Goal: Task Accomplishment & Management: Use online tool/utility

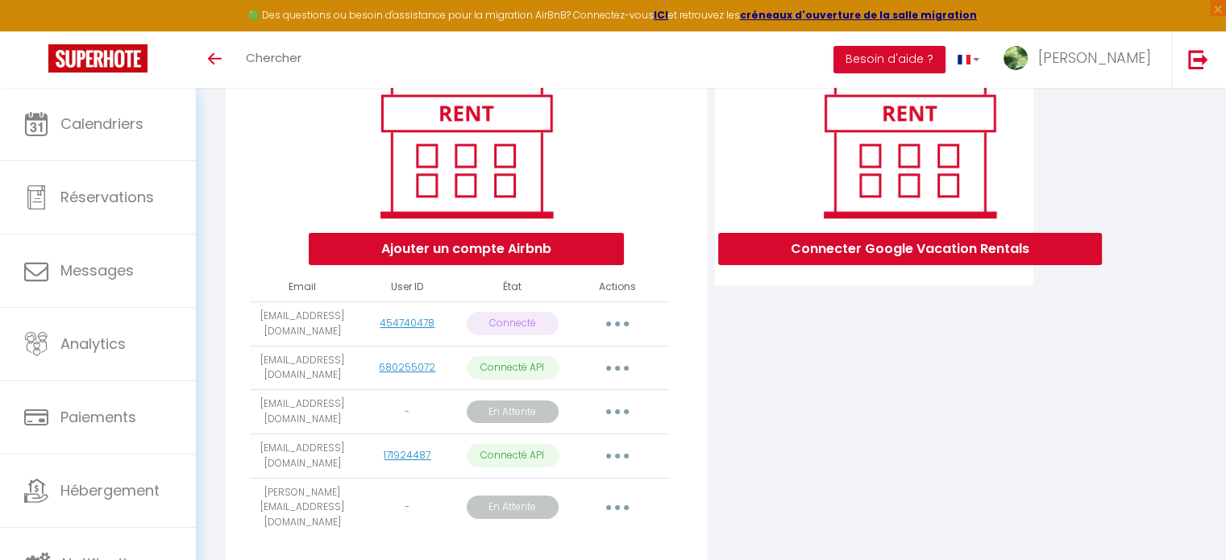
scroll to position [242, 0]
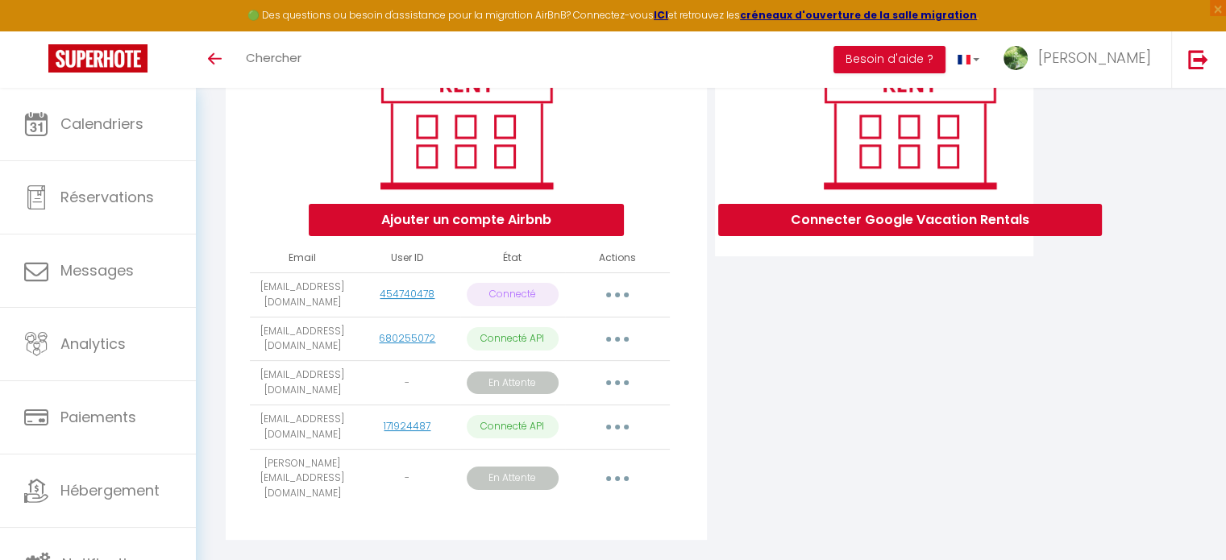
click at [617, 481] on icon "button" at bounding box center [617, 478] width 5 height 5
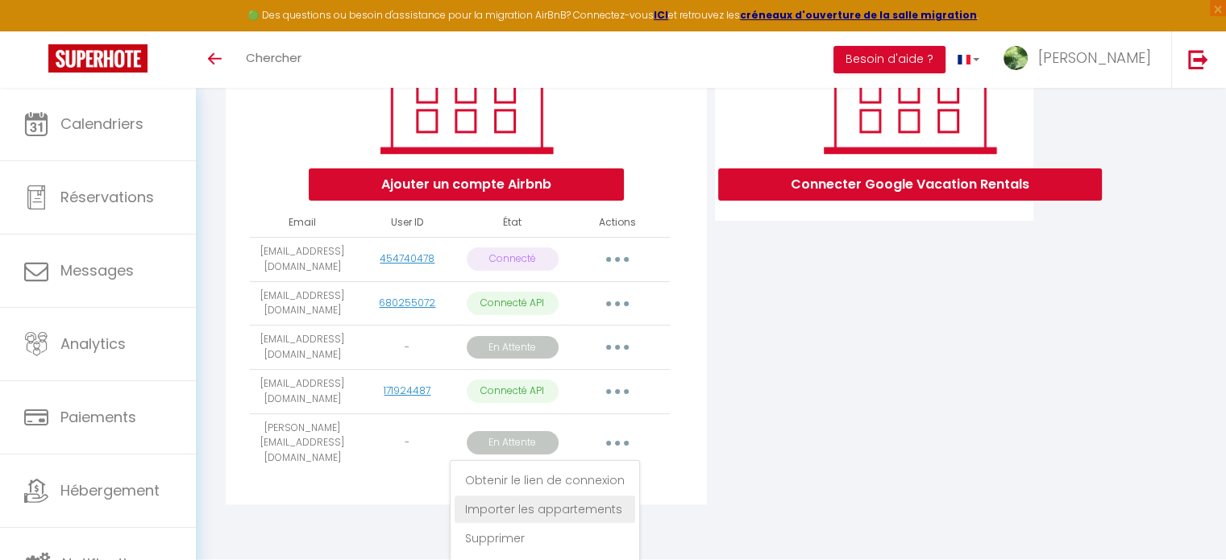
scroll to position [307, 0]
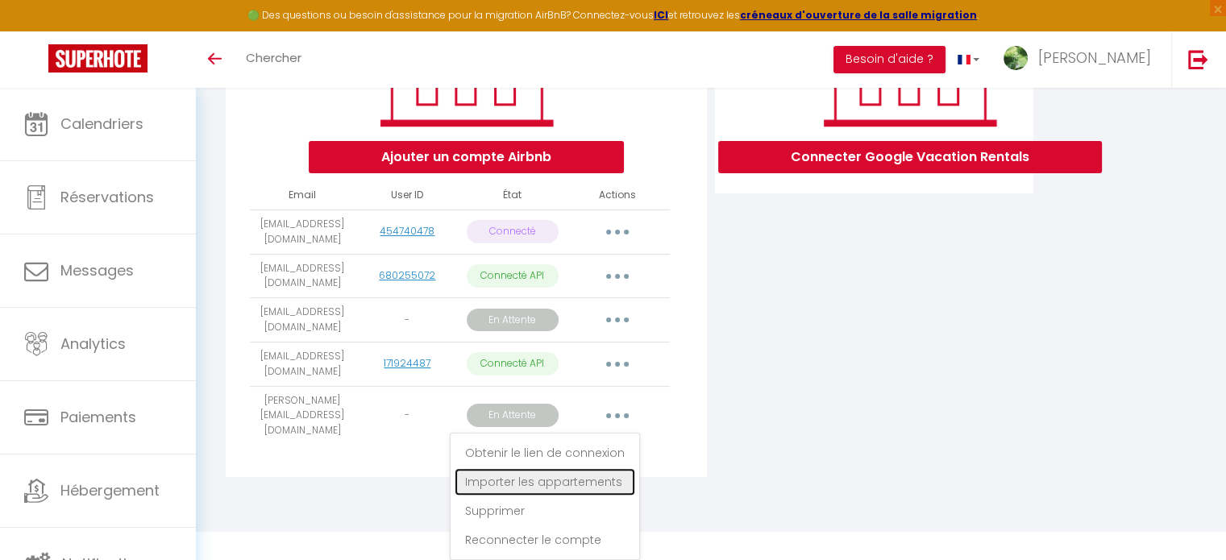
click at [566, 480] on link "Importer les appartements" at bounding box center [545, 481] width 181 height 27
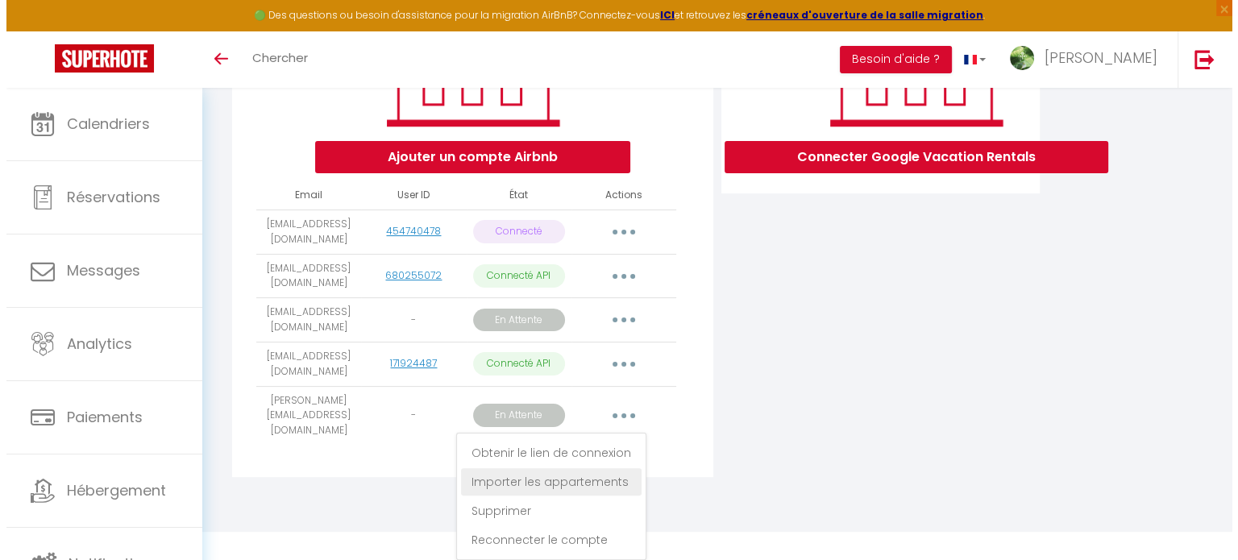
scroll to position [272, 0]
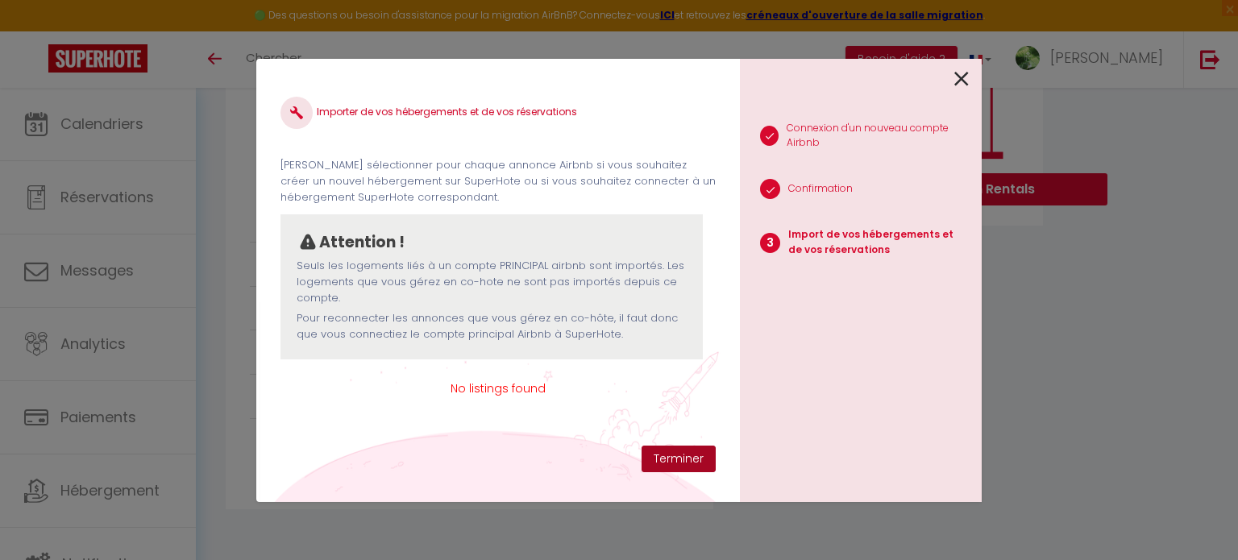
click at [669, 452] on button "Terminer" at bounding box center [679, 459] width 74 height 27
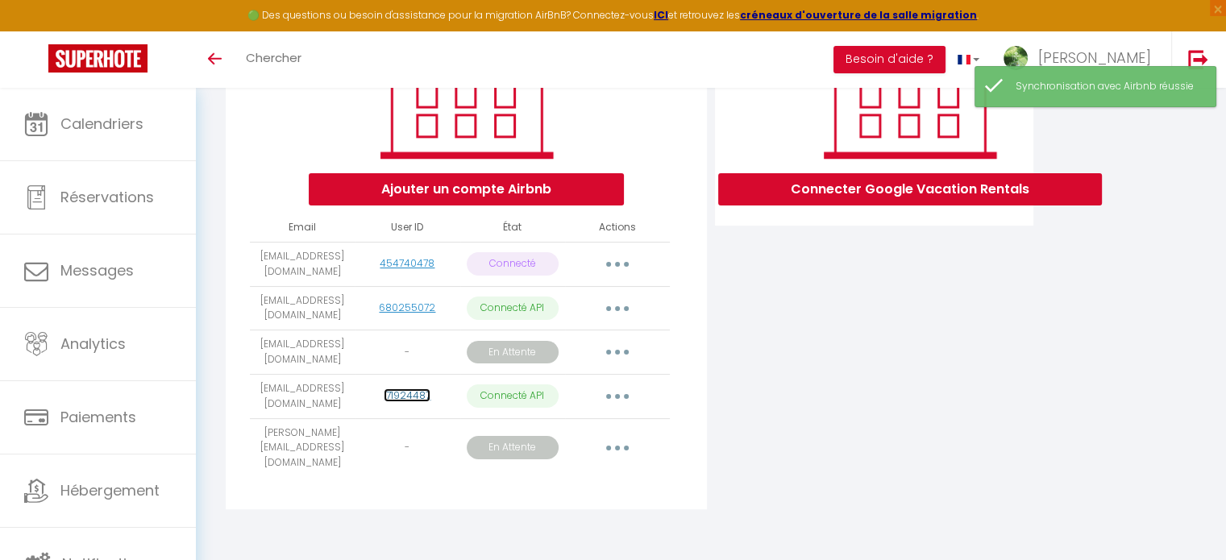
click at [418, 402] on link "171924487" at bounding box center [407, 396] width 47 height 14
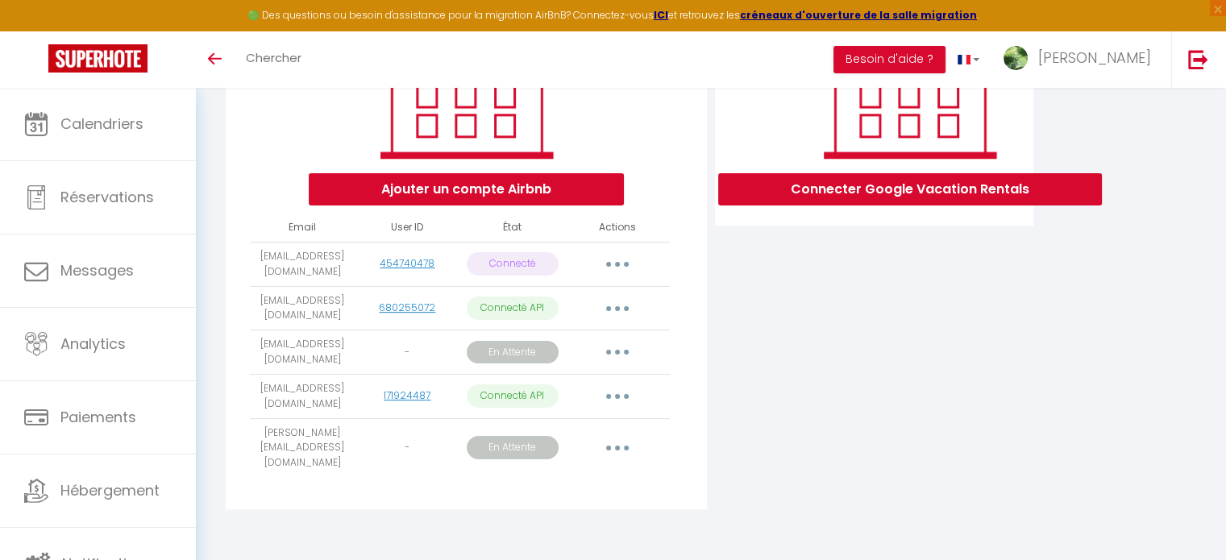
click at [621, 314] on button "button" at bounding box center [617, 309] width 45 height 26
click at [622, 322] on button "button" at bounding box center [617, 309] width 45 height 26
click at [620, 277] on button "button" at bounding box center [617, 265] width 45 height 26
click at [616, 399] on icon "button" at bounding box center [617, 396] width 5 height 5
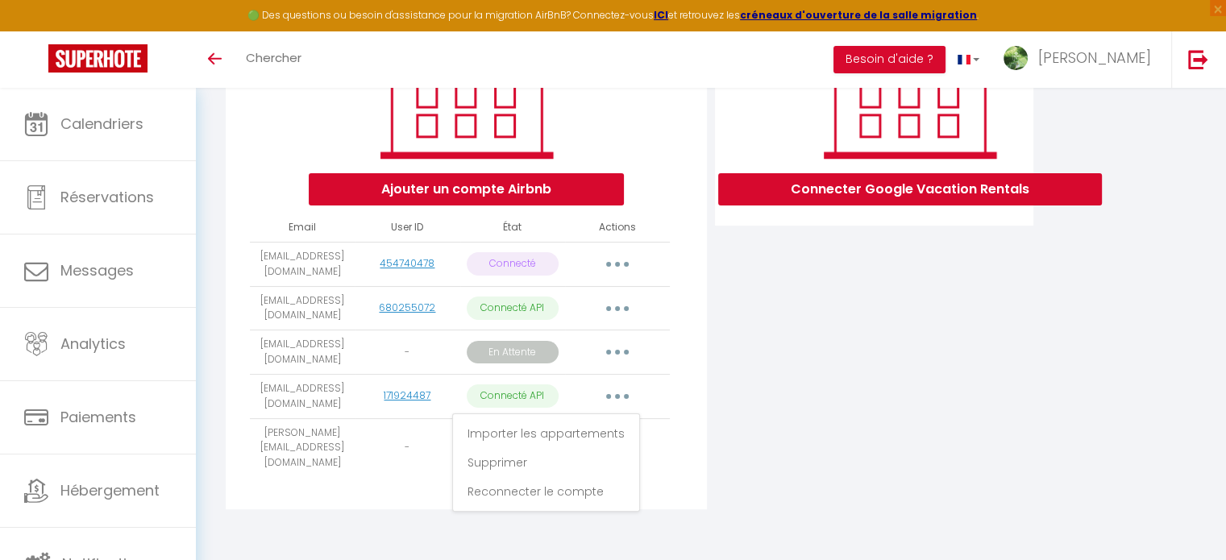
click at [616, 399] on icon "button" at bounding box center [617, 396] width 5 height 5
click at [614, 359] on button "button" at bounding box center [617, 352] width 45 height 26
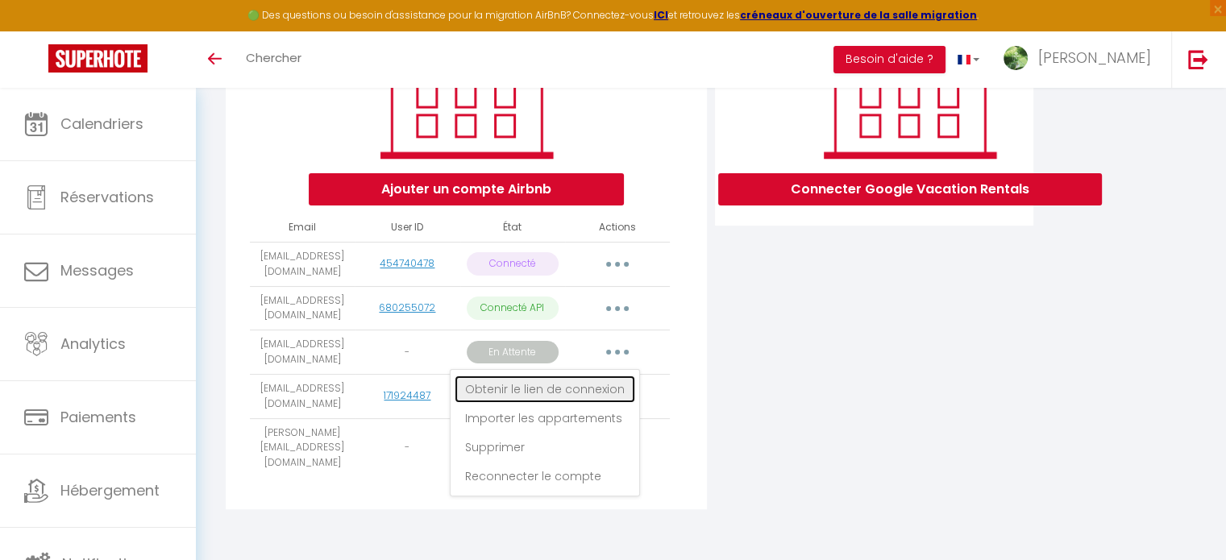
click at [584, 403] on link "Obtenir le lien de connexion" at bounding box center [545, 389] width 181 height 27
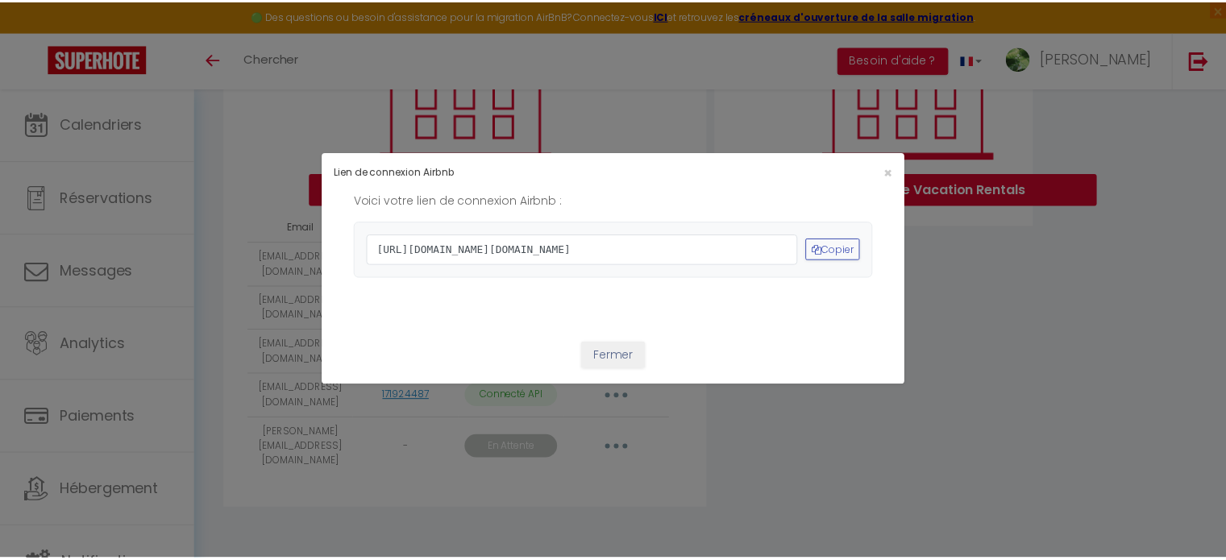
scroll to position [0, 0]
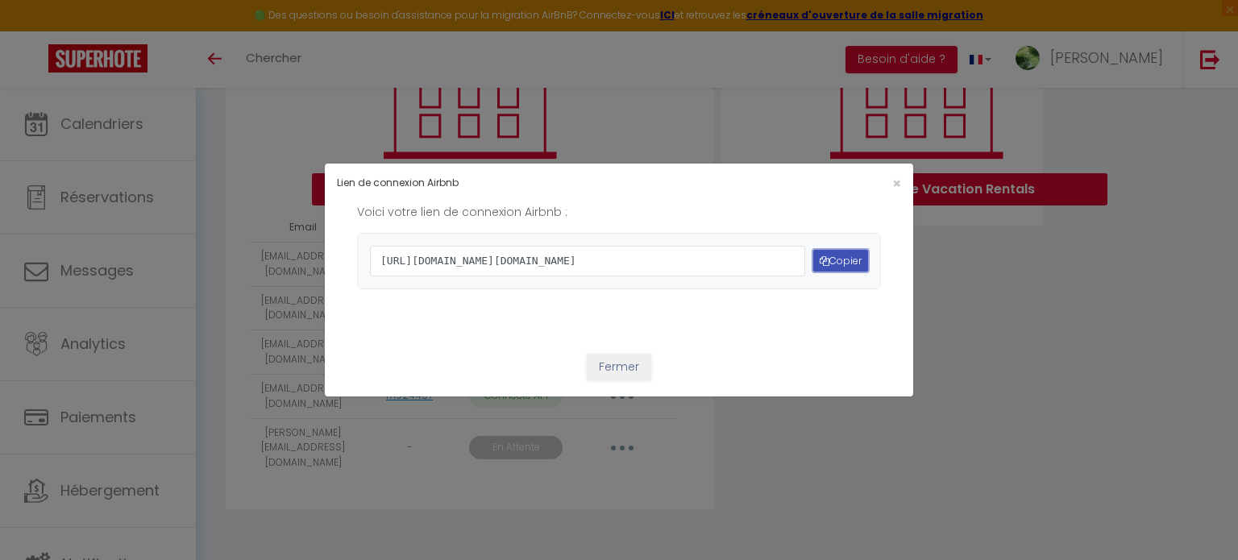
click at [828, 264] on button "Copier" at bounding box center [840, 261] width 55 height 22
click at [622, 381] on button "Fermer" at bounding box center [619, 367] width 64 height 27
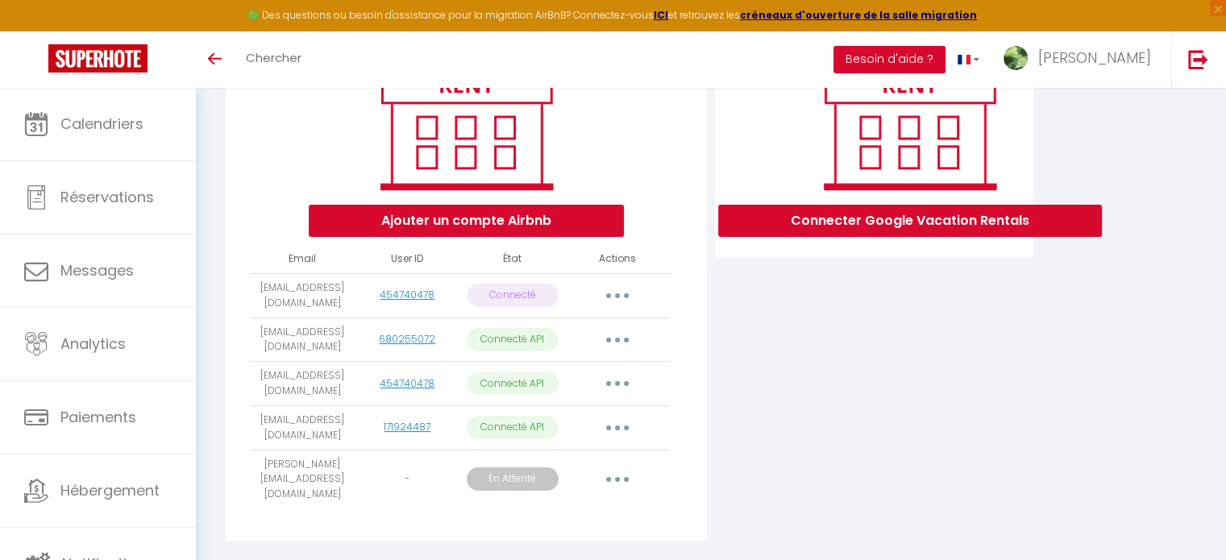
click at [611, 476] on button "button" at bounding box center [617, 480] width 45 height 26
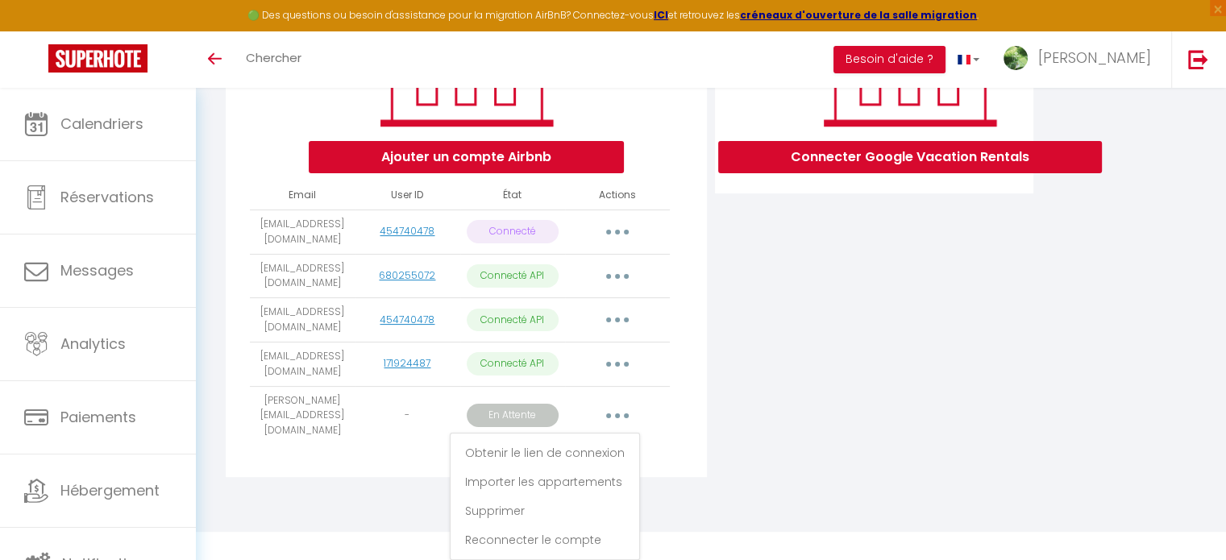
click at [780, 331] on div "Connecter Google Vacation Rentals" at bounding box center [874, 222] width 326 height 529
